Goal: Task Accomplishment & Management: Complete application form

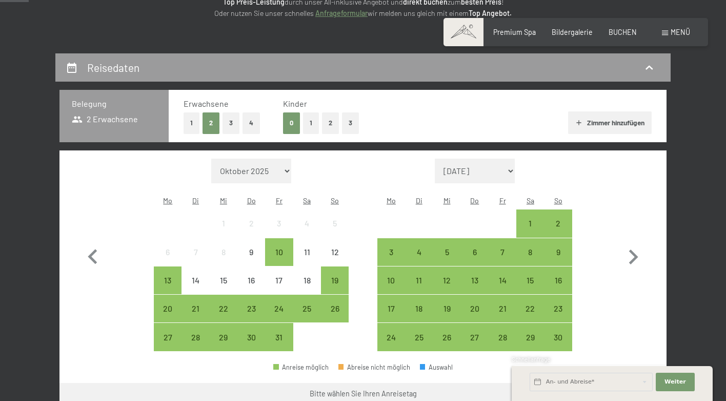
scroll to position [170, 0]
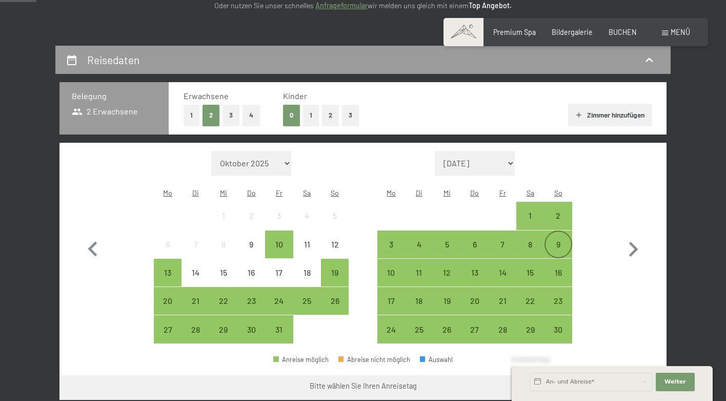
click at [565, 240] on div "9" at bounding box center [559, 253] width 26 height 26
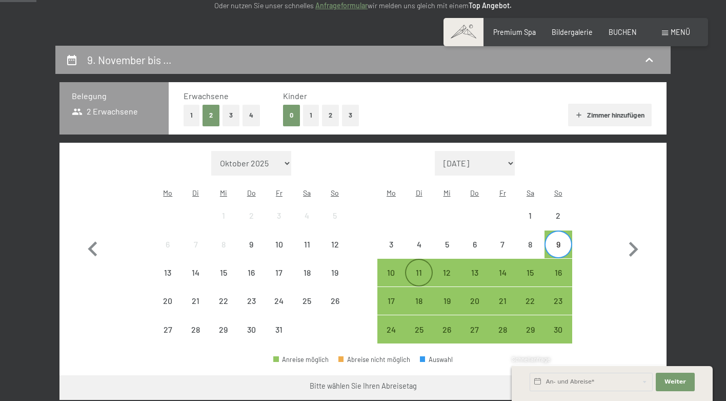
click at [418, 268] on div "11" at bounding box center [419, 281] width 26 height 26
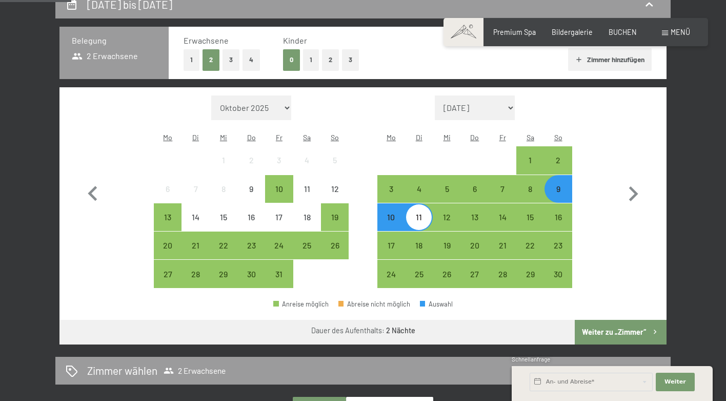
scroll to position [239, 0]
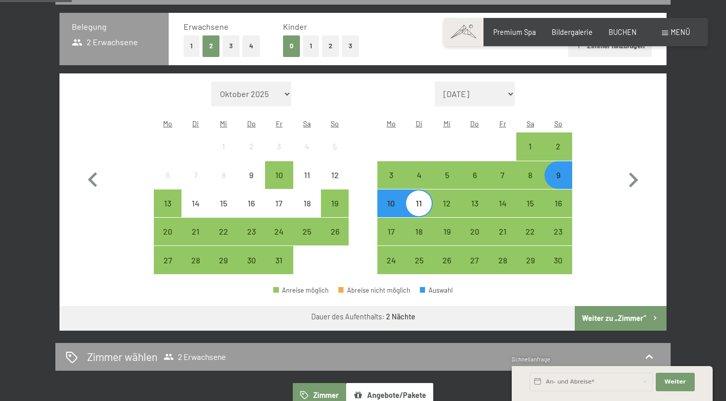
click at [610, 306] on button "Weiter zu „Zimmer“" at bounding box center [621, 318] width 92 height 25
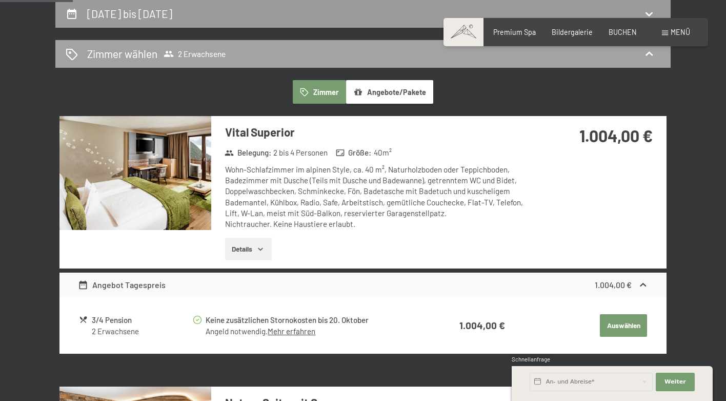
scroll to position [217, 0]
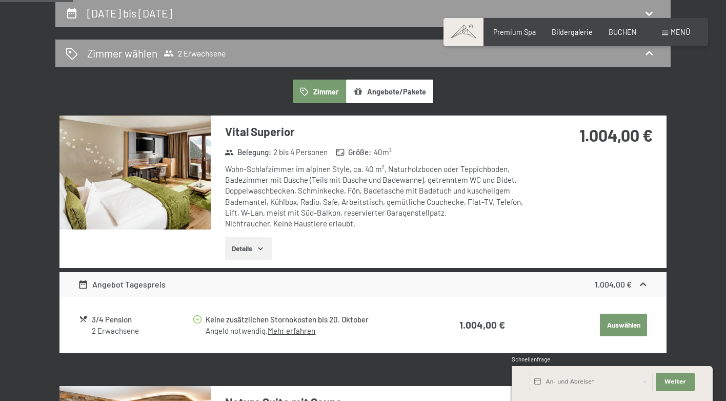
click at [257, 243] on button "Details" at bounding box center [248, 248] width 47 height 23
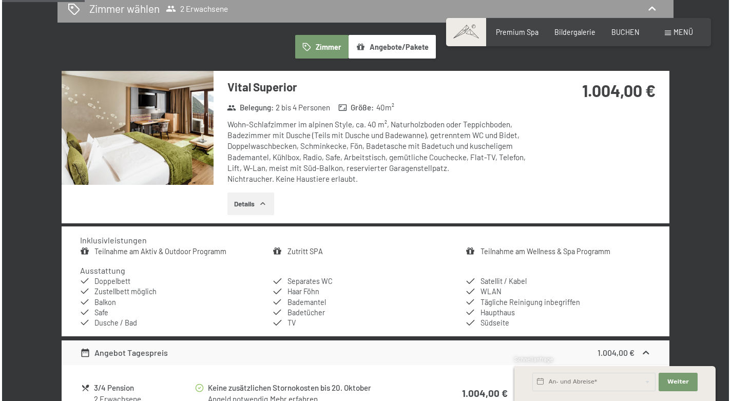
scroll to position [258, 0]
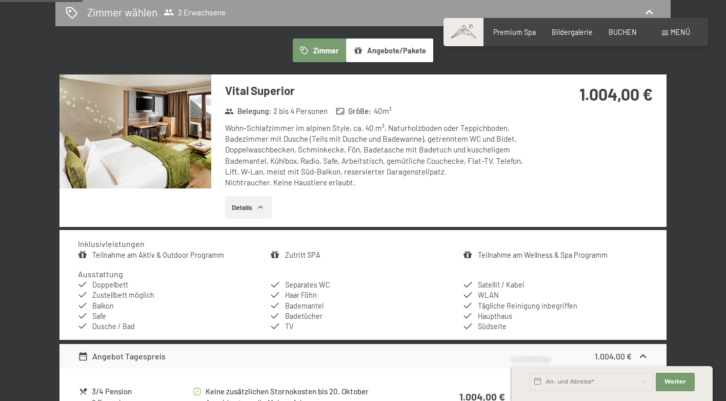
click at [682, 37] on div "Buchen Anfragen Premium Spa Bildergalerie BUCHEN Menü DE IT EN Gutschein Bilder…" at bounding box center [576, 32] width 228 height 10
click at [675, 33] on span "Menü" at bounding box center [680, 32] width 19 height 9
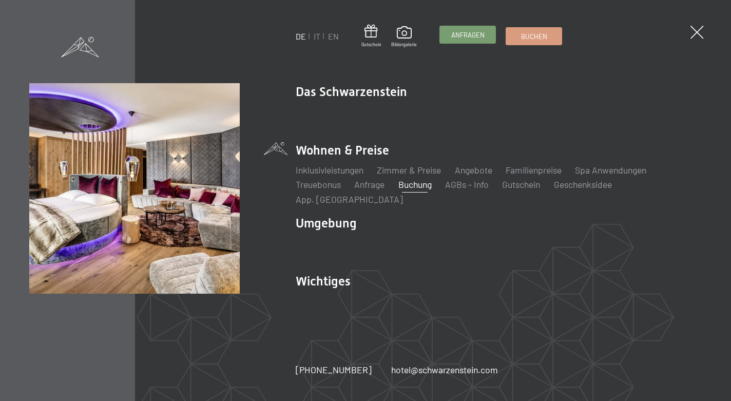
click at [454, 31] on span "Anfragen" at bounding box center [467, 34] width 33 height 9
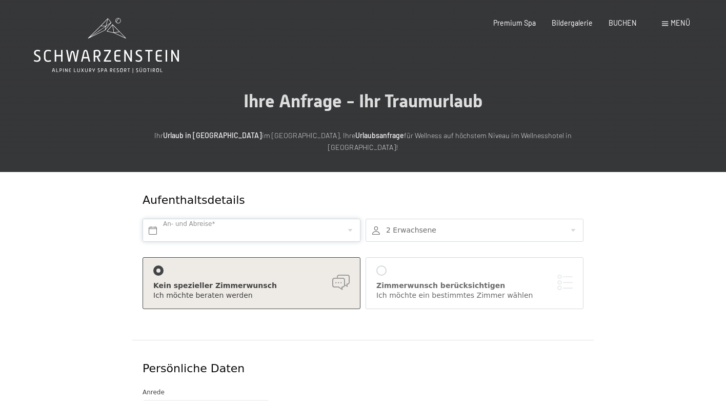
click at [287, 220] on input "text" at bounding box center [252, 230] width 218 height 23
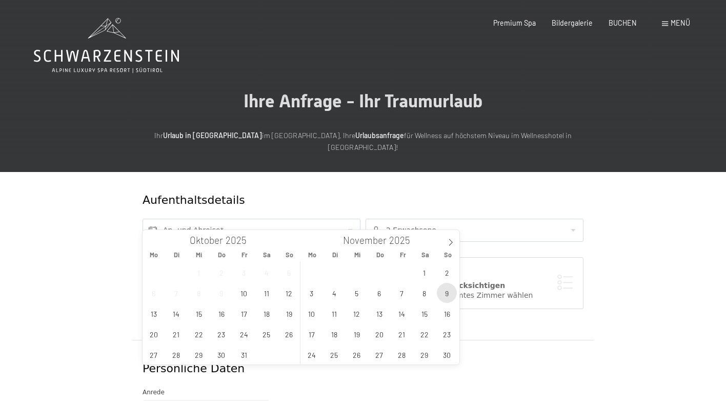
click at [443, 297] on span "9" at bounding box center [447, 293] width 20 height 20
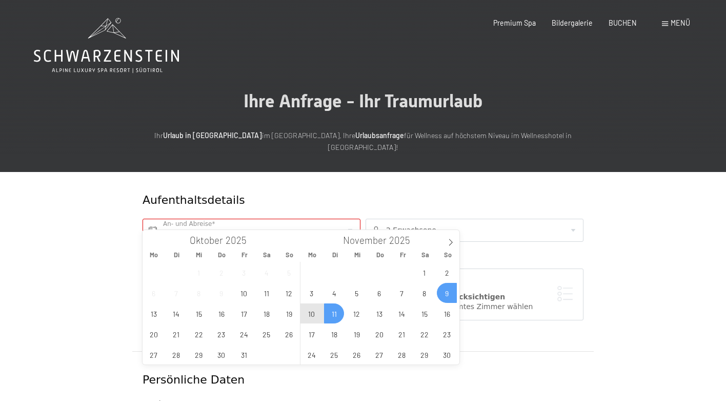
click at [335, 314] on span "11" at bounding box center [334, 313] width 20 height 20
type input "So. 09.11.2025 - Di. 11.11.2025"
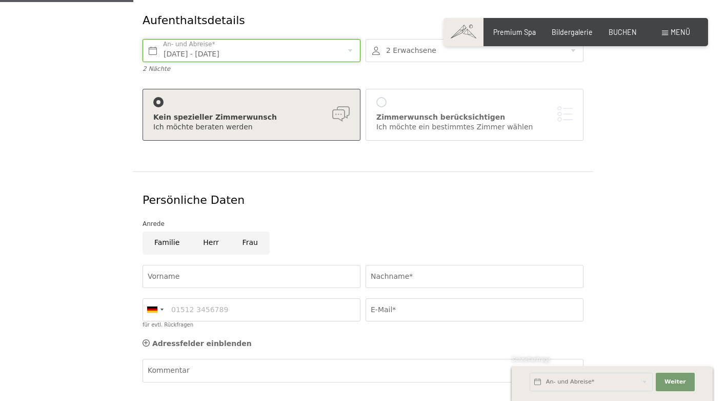
scroll to position [181, 0]
click at [248, 230] on input "Frau" at bounding box center [250, 241] width 39 height 23
radio input "true"
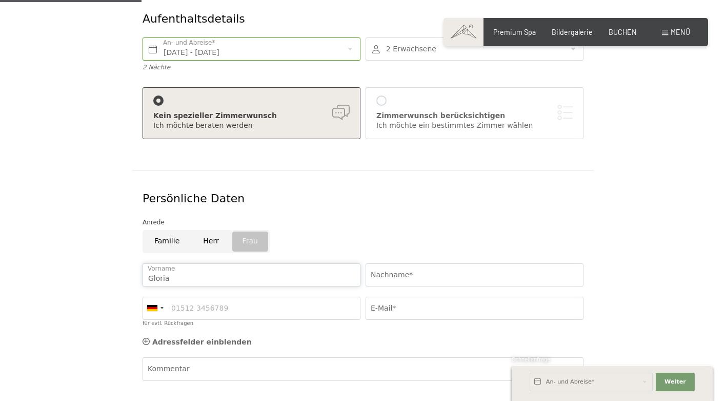
type input "Gloria"
type input "Reimann"
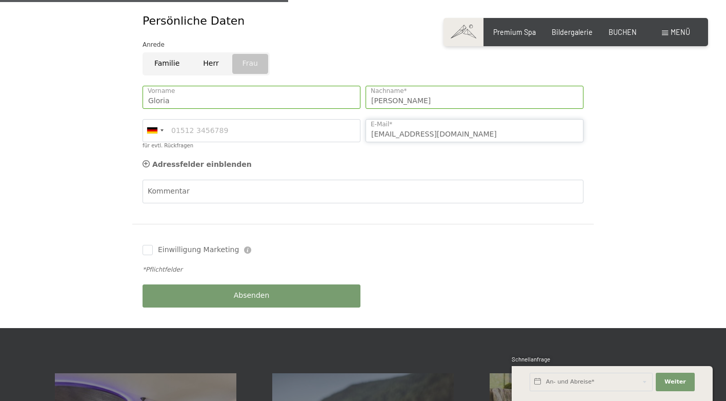
scroll to position [368, 0]
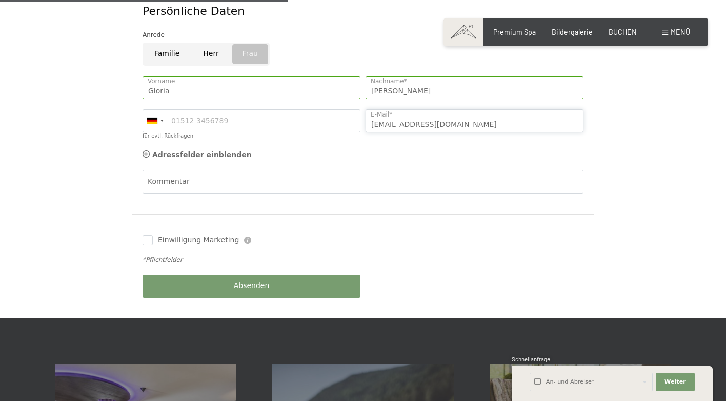
type input "glorireimann@hotmail.com"
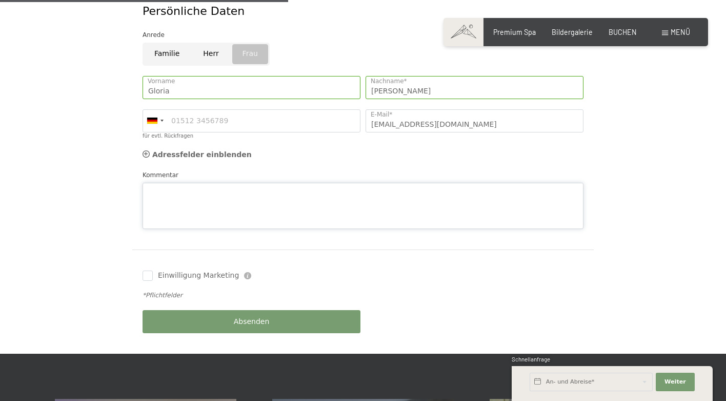
click at [215, 170] on div "Kommentar" at bounding box center [363, 199] width 441 height 59
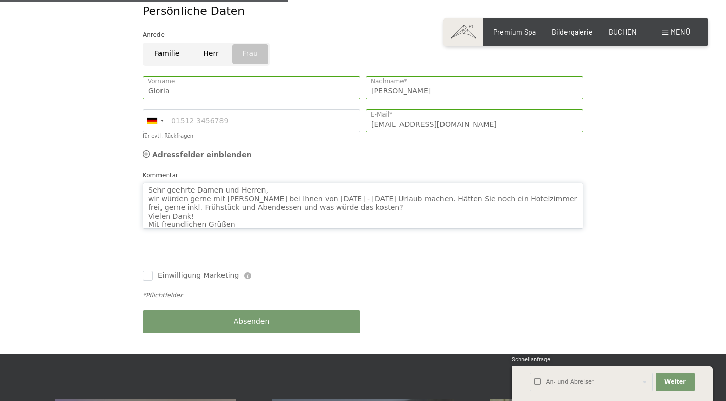
scroll to position [7, 0]
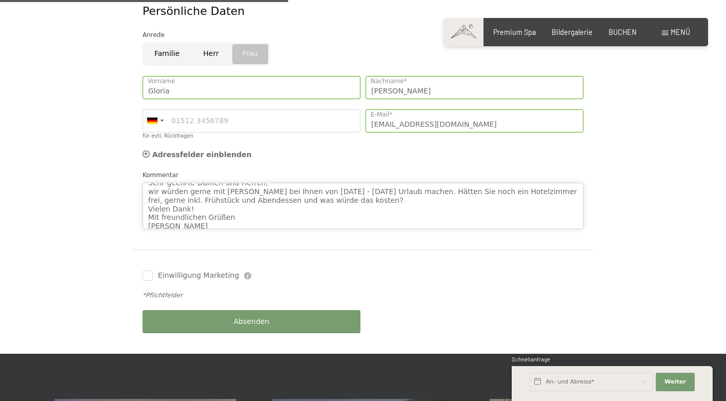
type textarea "Sehr geehrte Damen und Herren, wir würden gerne mit kleinem Dackel bei Ihnen vo…"
click at [260, 309] on div "Absenden" at bounding box center [251, 321] width 223 height 33
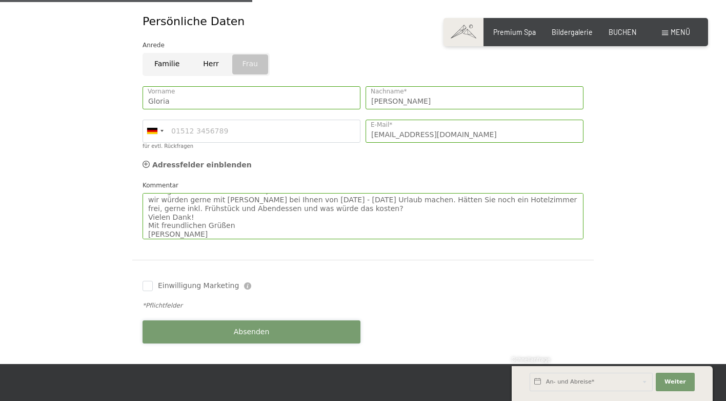
scroll to position [326, 0]
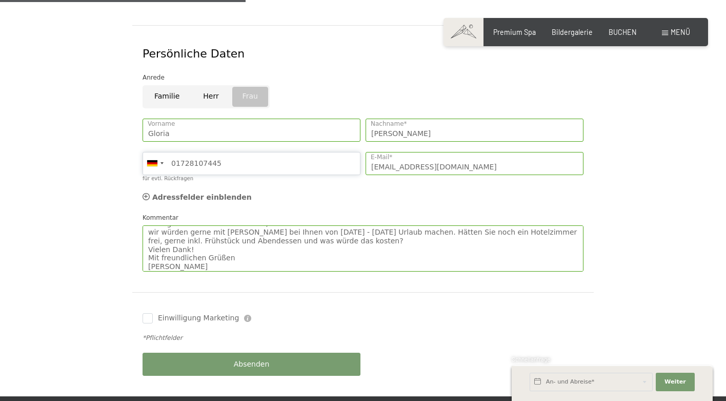
type input "01728107445"
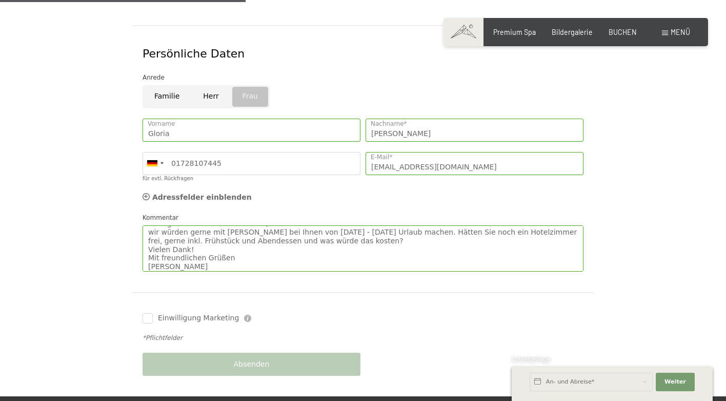
click at [383, 306] on div "Einwilligung Marketing Der Unterfertigte, der die Aufklärung laut Link gelesen …" at bounding box center [363, 318] width 446 height 31
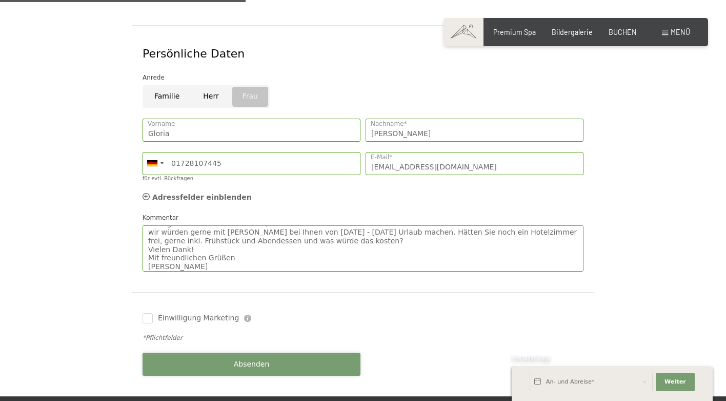
click at [286, 352] on button "Absenden" at bounding box center [252, 363] width 218 height 23
